Goal: Information Seeking & Learning: Check status

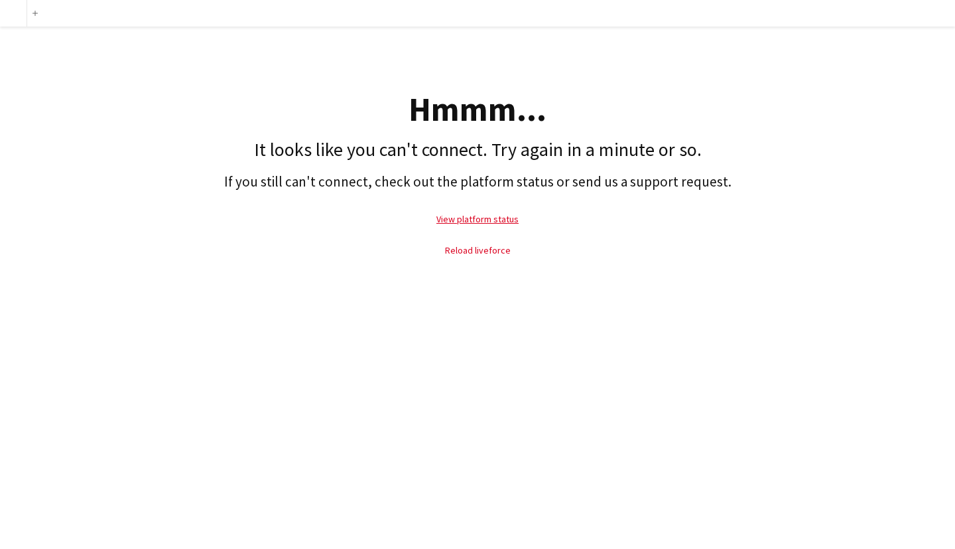
click at [474, 247] on link "Reload liveforce" at bounding box center [478, 250] width 66 height 12
click at [458, 247] on link "Reload liveforce" at bounding box center [478, 250] width 66 height 12
click at [473, 247] on link "Reload liveforce" at bounding box center [478, 250] width 66 height 12
click at [479, 217] on link "View platform status" at bounding box center [477, 219] width 82 height 12
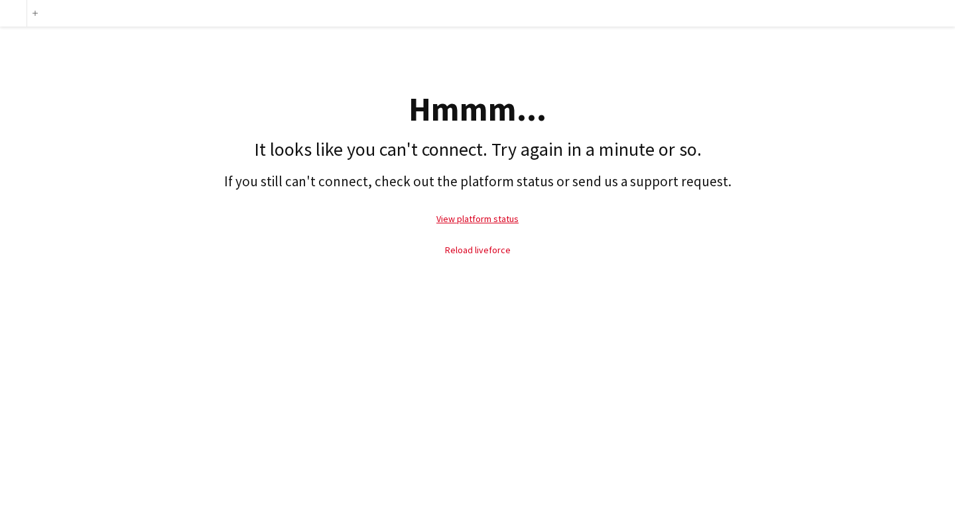
click at [482, 249] on link "Reload liveforce" at bounding box center [478, 250] width 66 height 12
